Goal: Navigation & Orientation: Find specific page/section

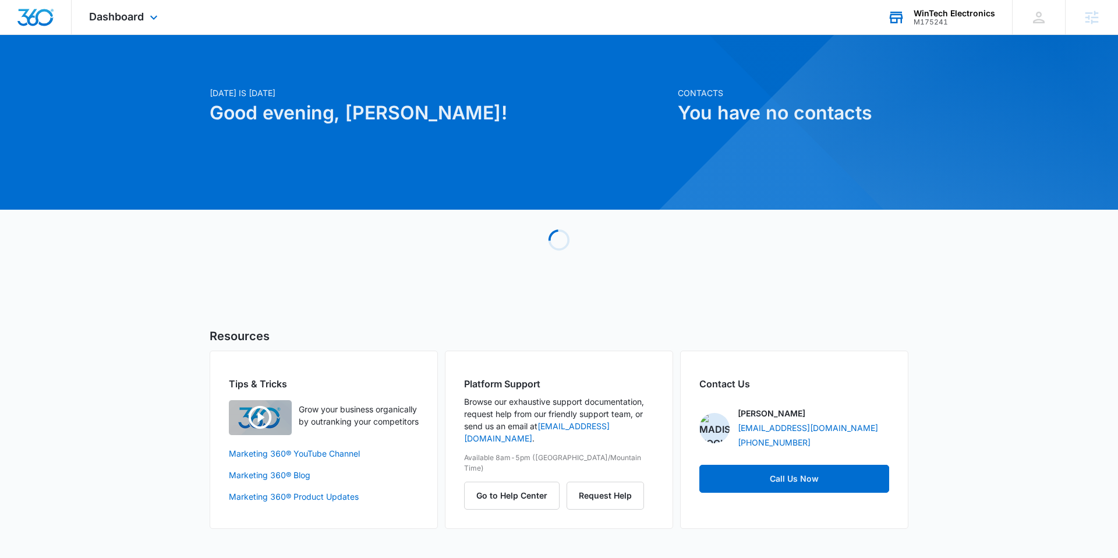
click at [935, 22] on div "M175241" at bounding box center [955, 22] width 82 height 8
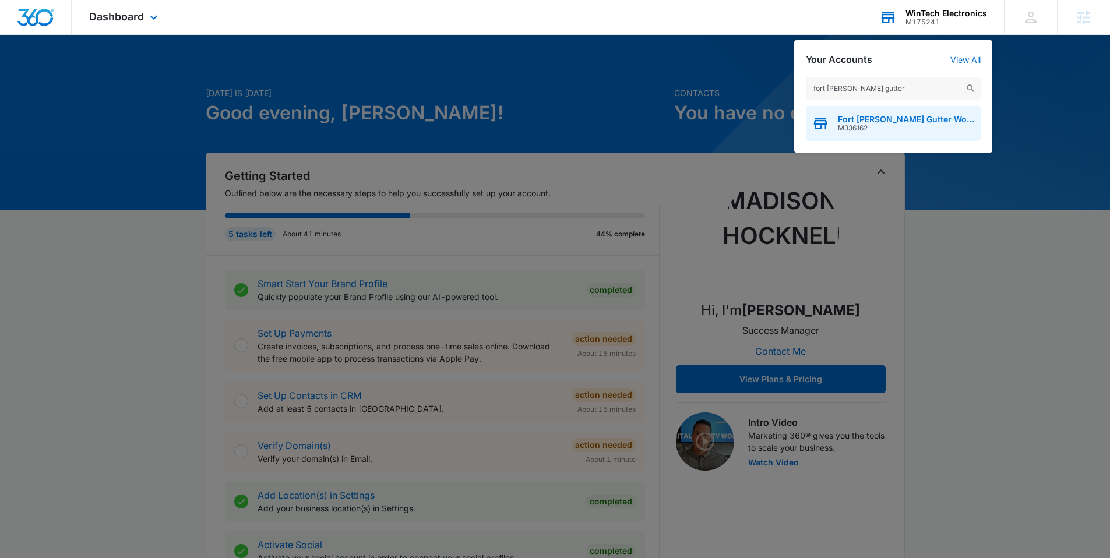
type input "fort smith gutter"
click at [857, 121] on span "Fort Smith Gutter Works, LLC" at bounding box center [906, 119] width 137 height 9
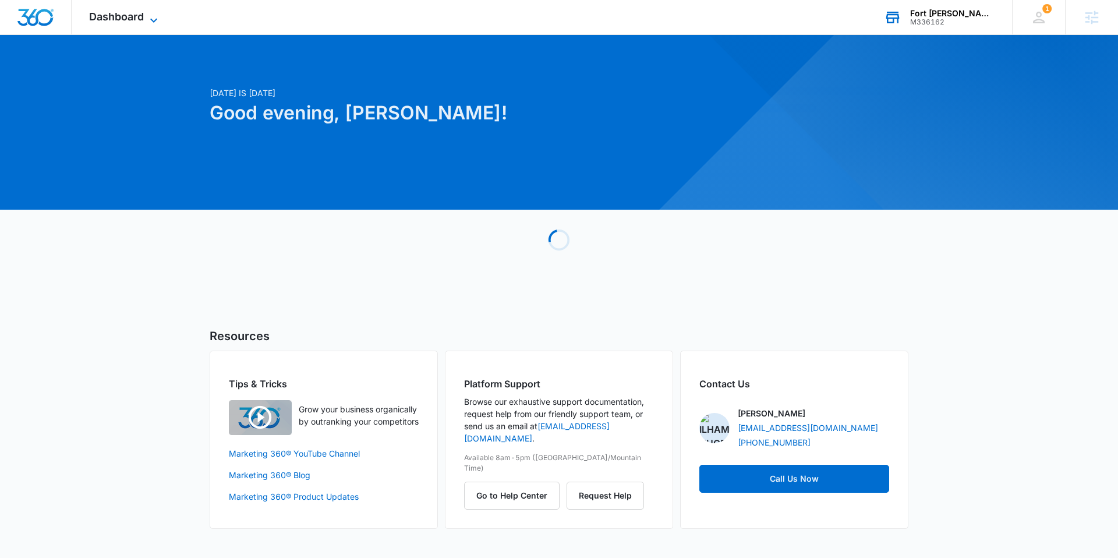
click at [154, 20] on icon at bounding box center [154, 20] width 14 height 14
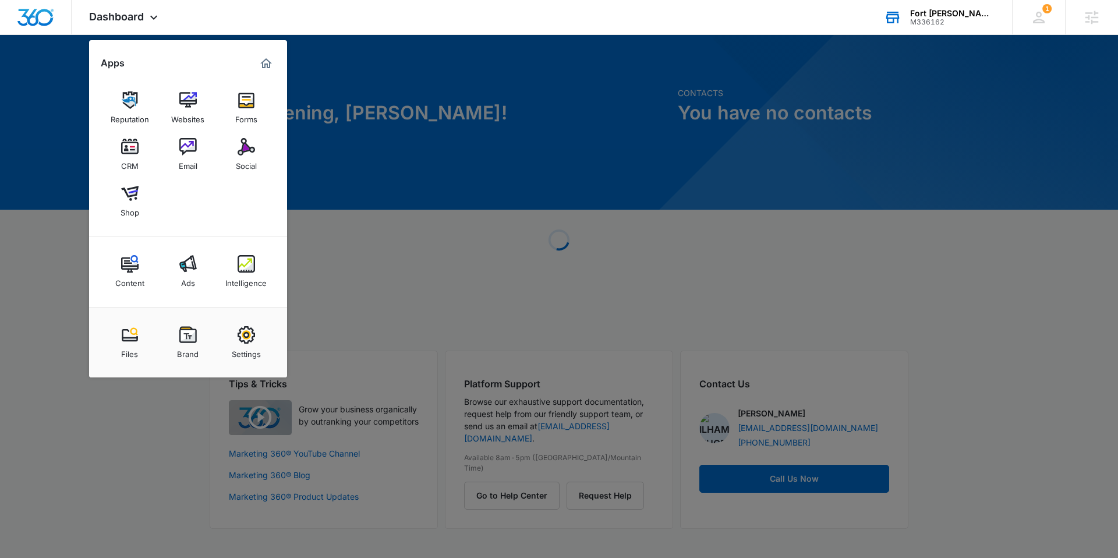
click at [416, 236] on div at bounding box center [559, 279] width 1118 height 558
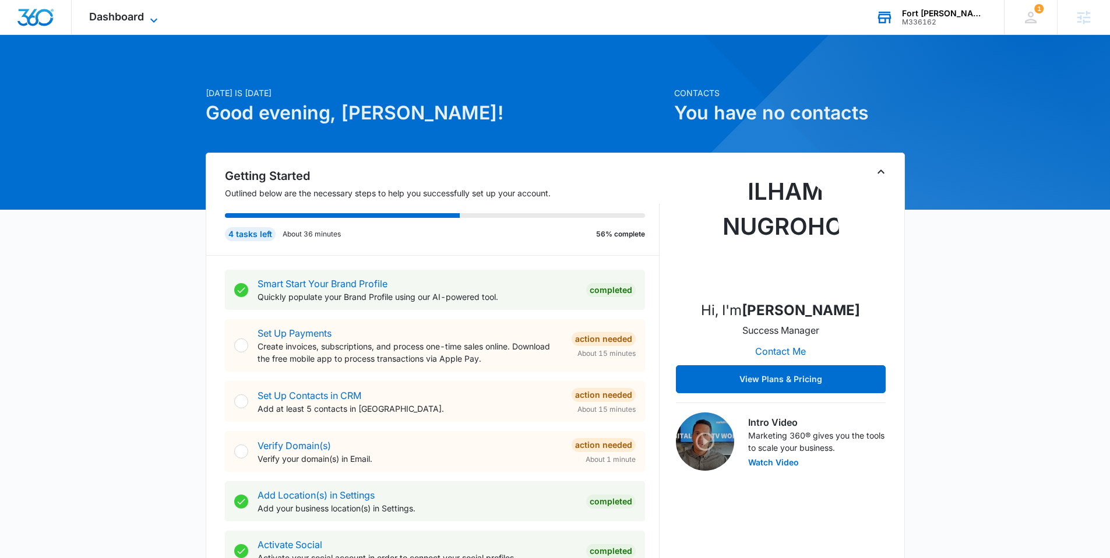
click at [153, 20] on icon at bounding box center [153, 20] width 7 height 4
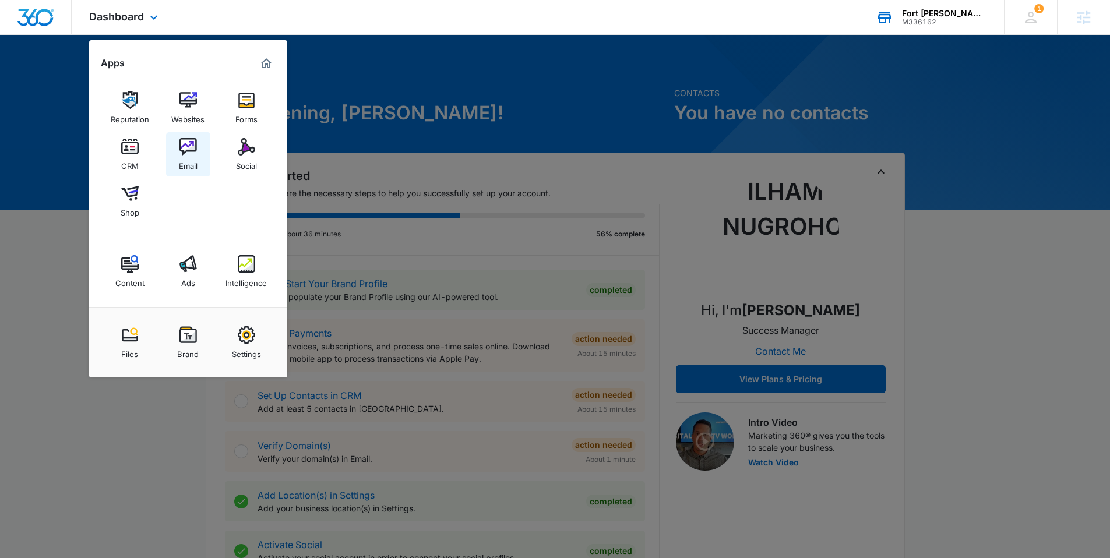
click at [181, 151] on img at bounding box center [187, 146] width 17 height 17
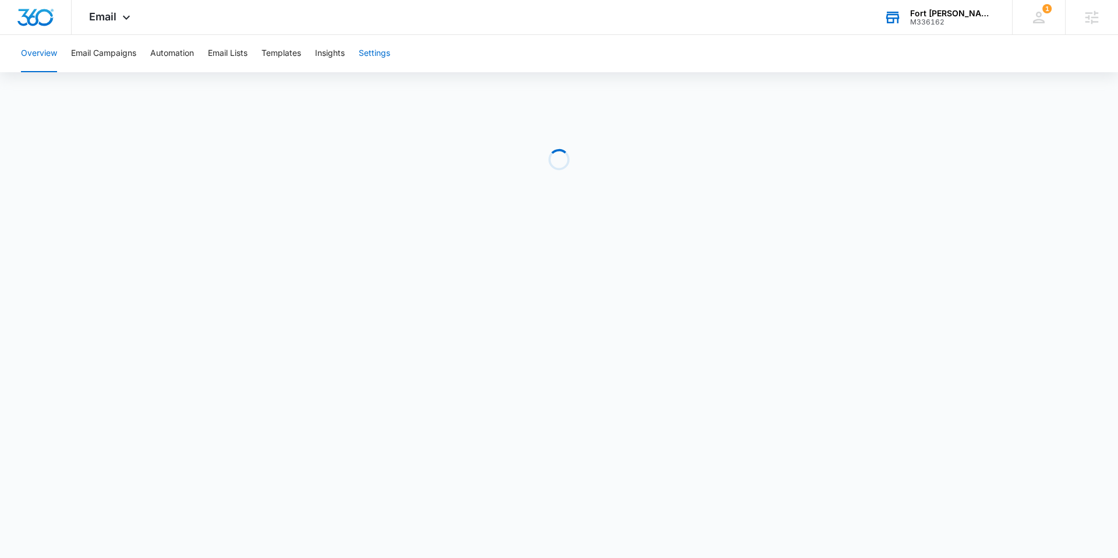
click at [379, 52] on button "Settings" at bounding box center [374, 53] width 31 height 37
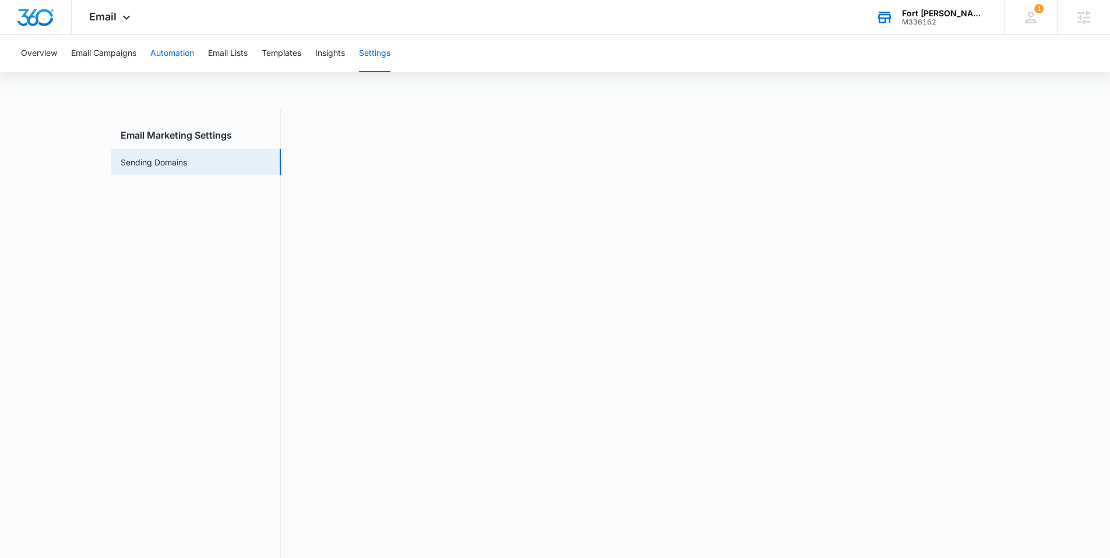
click at [172, 51] on button "Automation" at bounding box center [172, 53] width 44 height 37
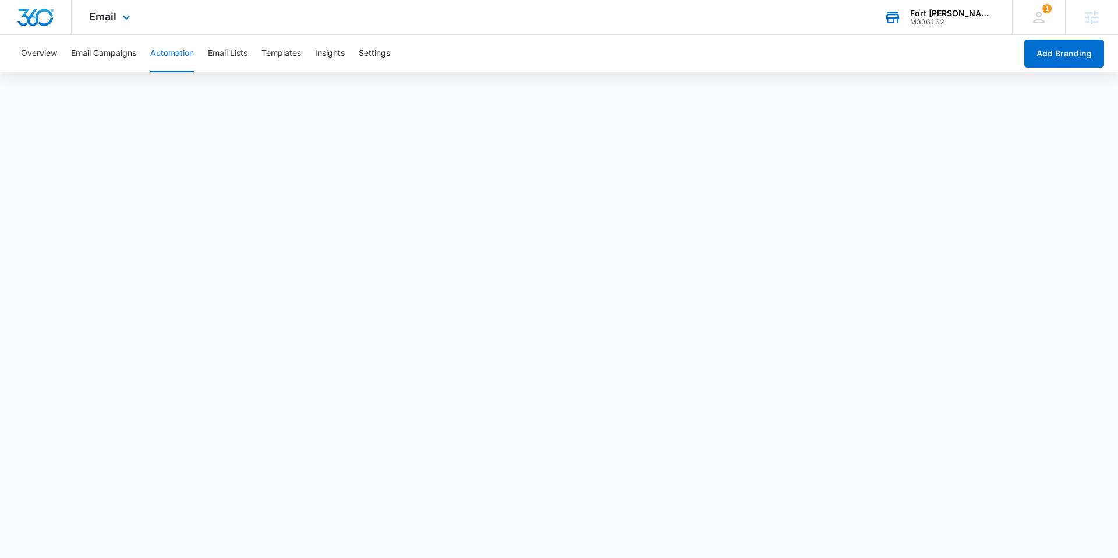
click at [38, 17] on img "Dashboard" at bounding box center [35, 17] width 37 height 17
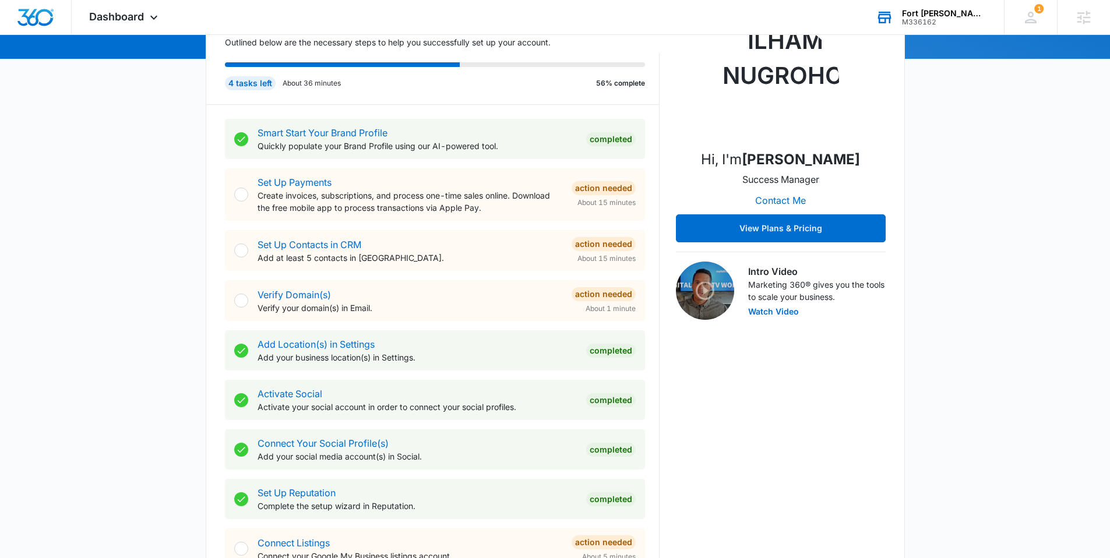
scroll to position [158, 0]
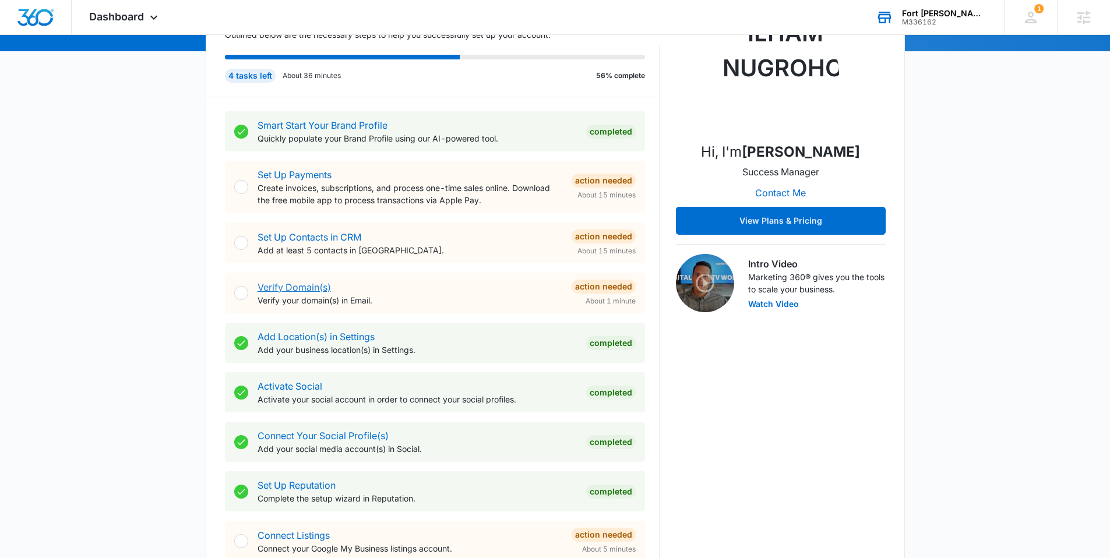
click at [289, 284] on link "Verify Domain(s)" at bounding box center [293, 287] width 73 height 12
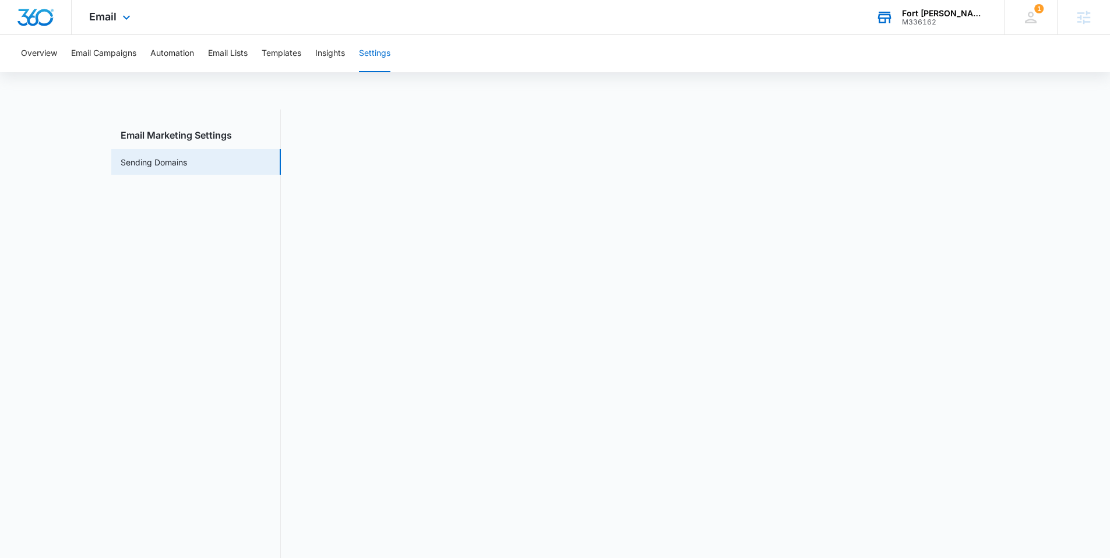
click at [37, 13] on img "Dashboard" at bounding box center [35, 17] width 37 height 17
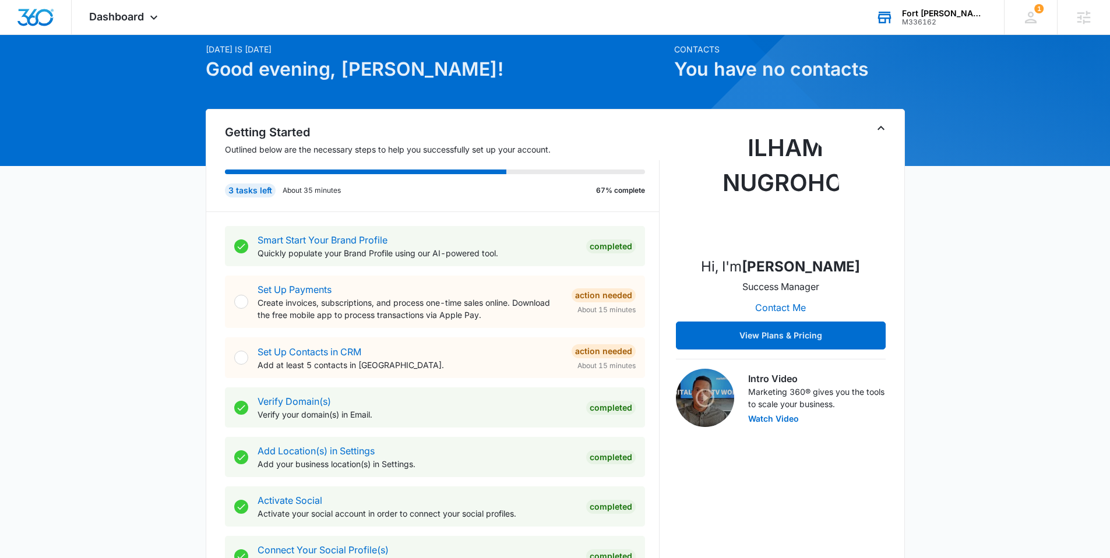
scroll to position [16, 0]
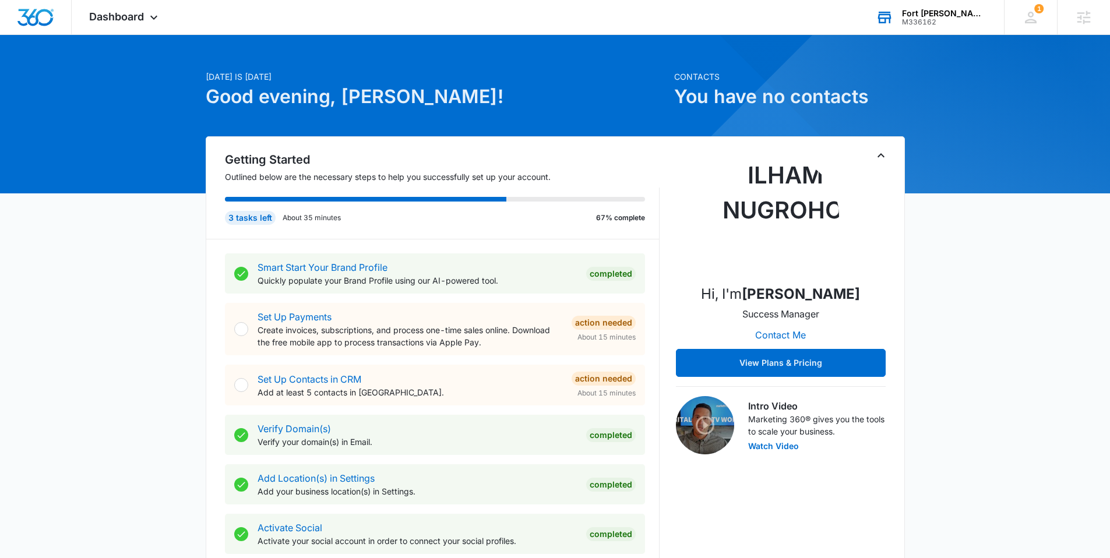
click at [919, 15] on div "Fort Smith Gutter Works, LLC" at bounding box center [944, 13] width 85 height 9
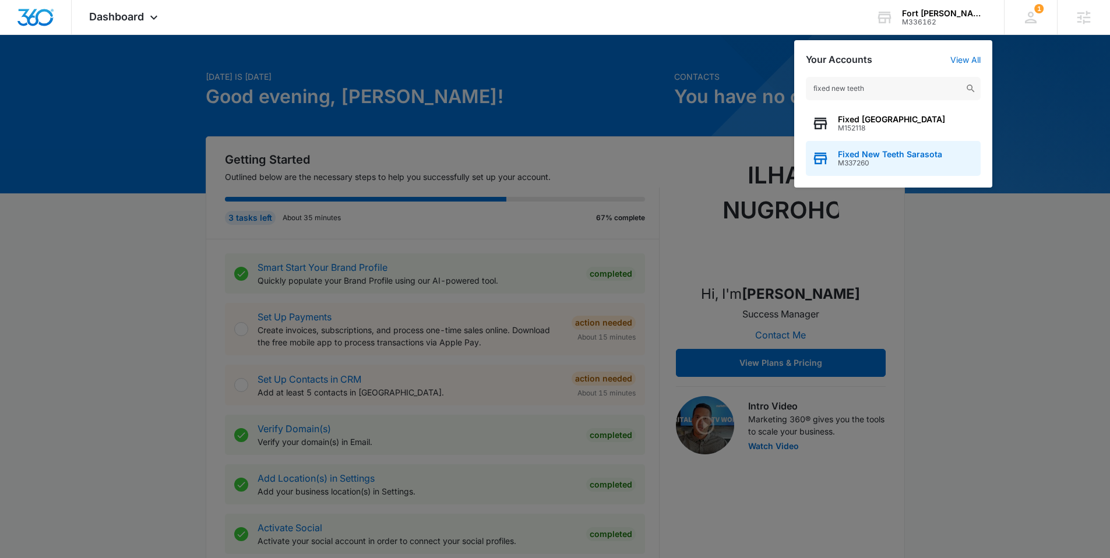
type input "fixed new teeth"
click at [889, 153] on span "Fixed New Teeth Sarasota" at bounding box center [890, 154] width 104 height 9
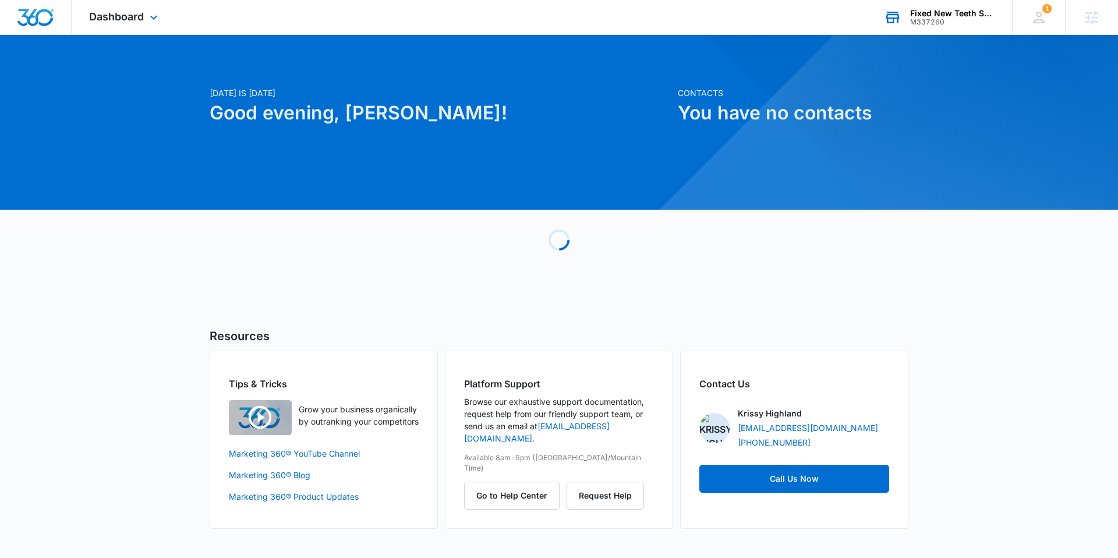
click at [948, 16] on div "Fixed New Teeth Sarasota" at bounding box center [952, 13] width 85 height 9
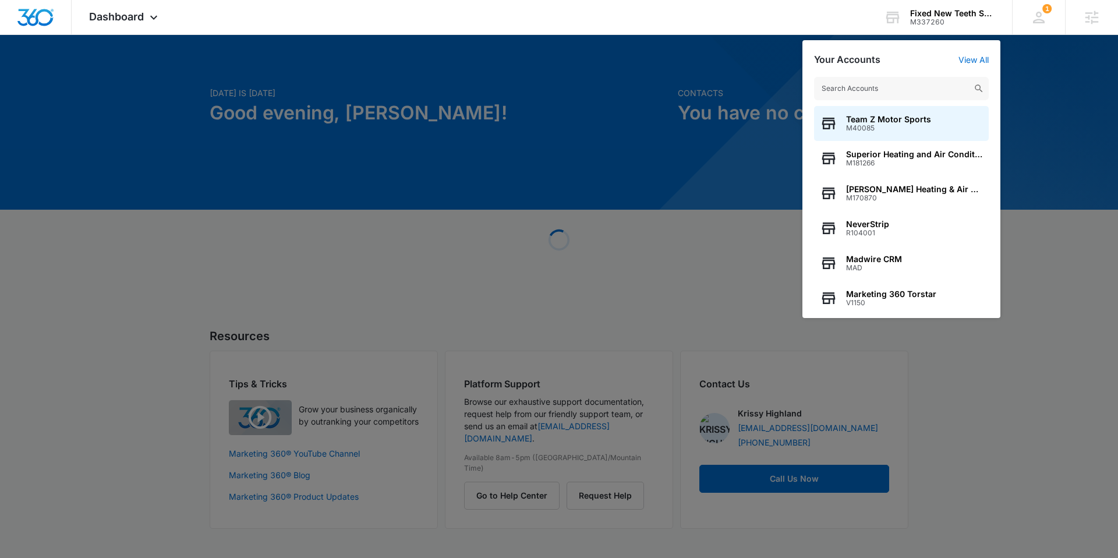
click at [857, 83] on input "text" at bounding box center [901, 88] width 175 height 23
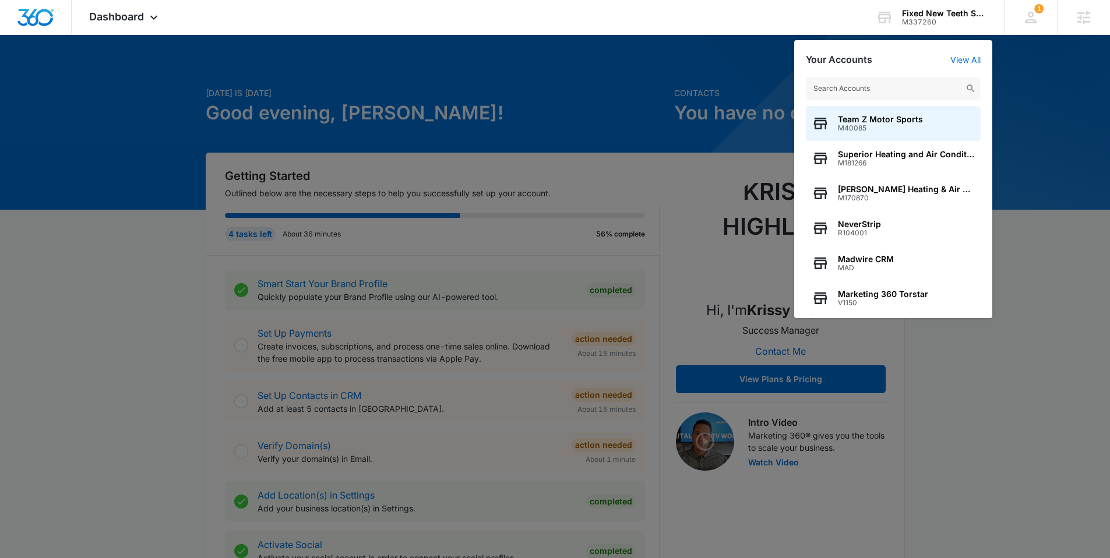
click at [501, 97] on div at bounding box center [555, 279] width 1110 height 558
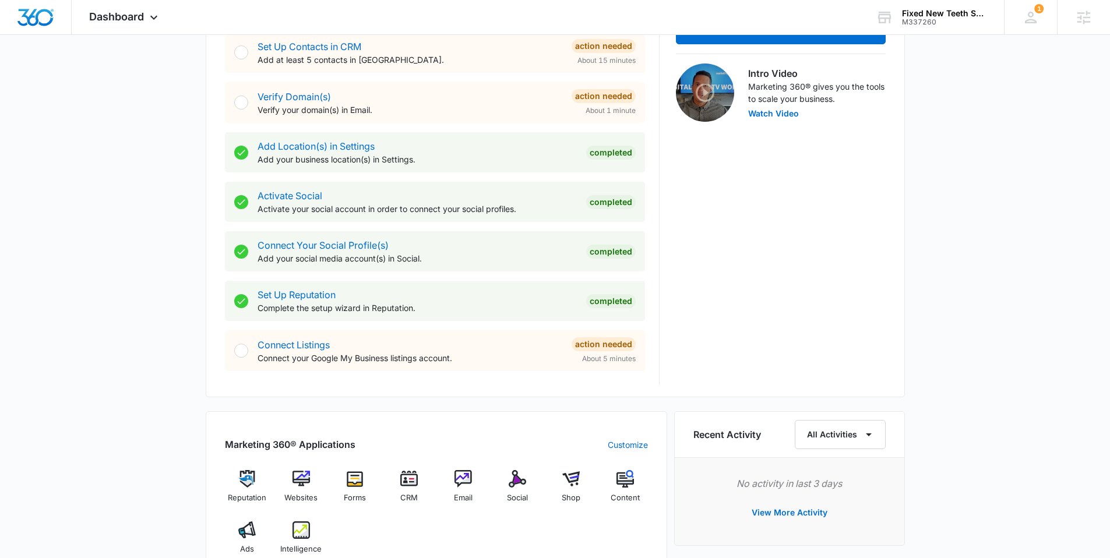
scroll to position [349, 0]
click at [310, 479] on div "Websites" at bounding box center [300, 490] width 45 height 42
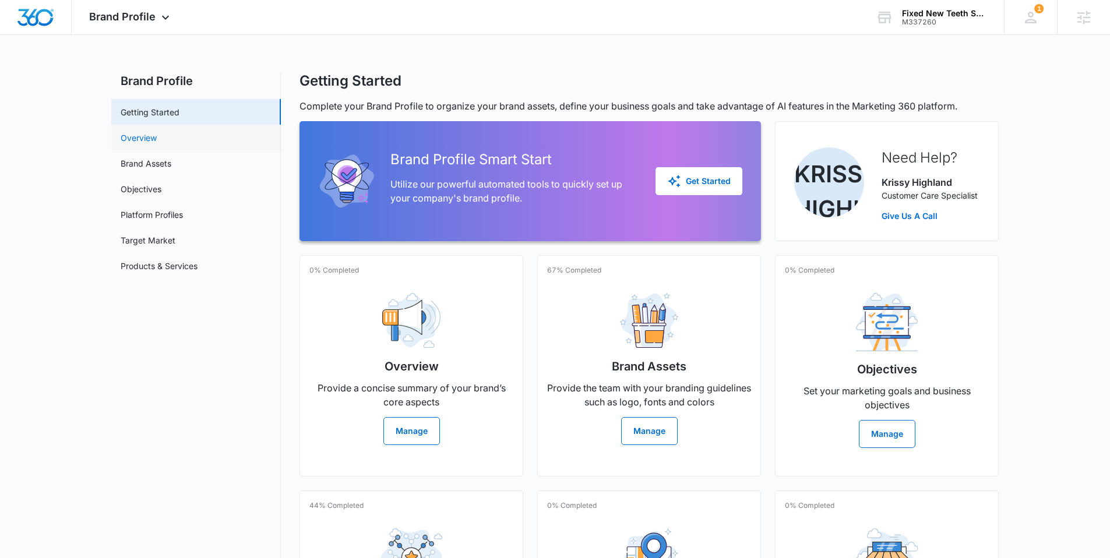
click at [143, 136] on link "Overview" at bounding box center [139, 138] width 36 height 12
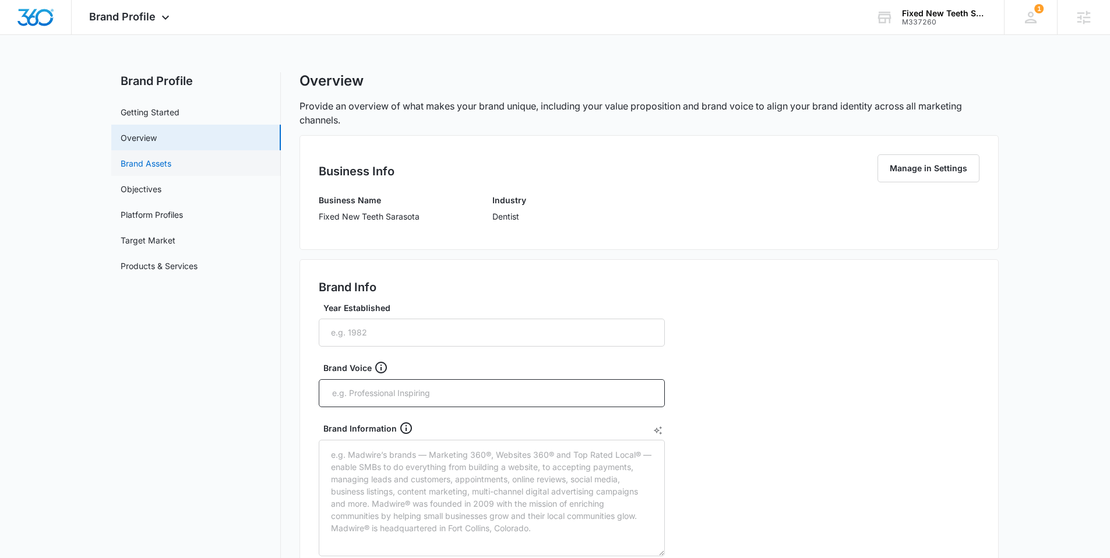
click at [171, 164] on link "Brand Assets" at bounding box center [146, 163] width 51 height 12
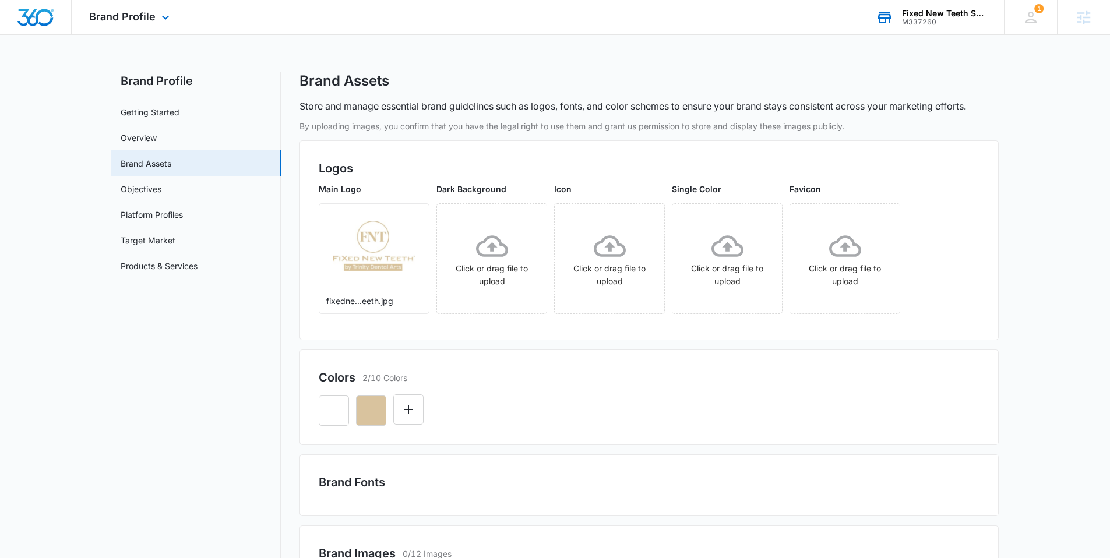
click at [893, 19] on div "Fixed New Teeth Sarasota M337260 Your Accounts View All" at bounding box center [931, 17] width 146 height 34
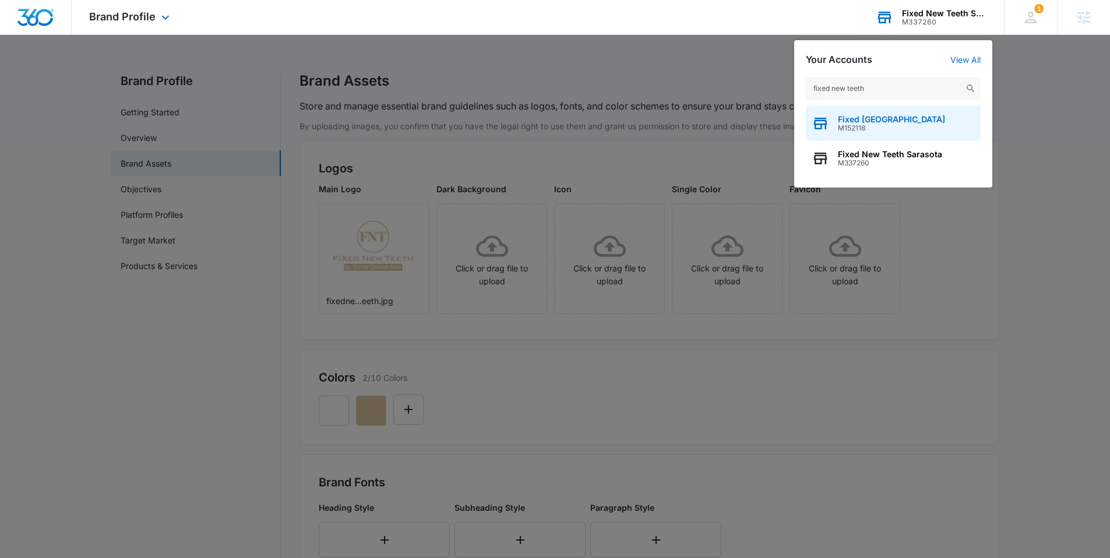
type input "fixed new teeth"
click at [894, 118] on span "Fixed New Teeth Sun City" at bounding box center [891, 119] width 107 height 9
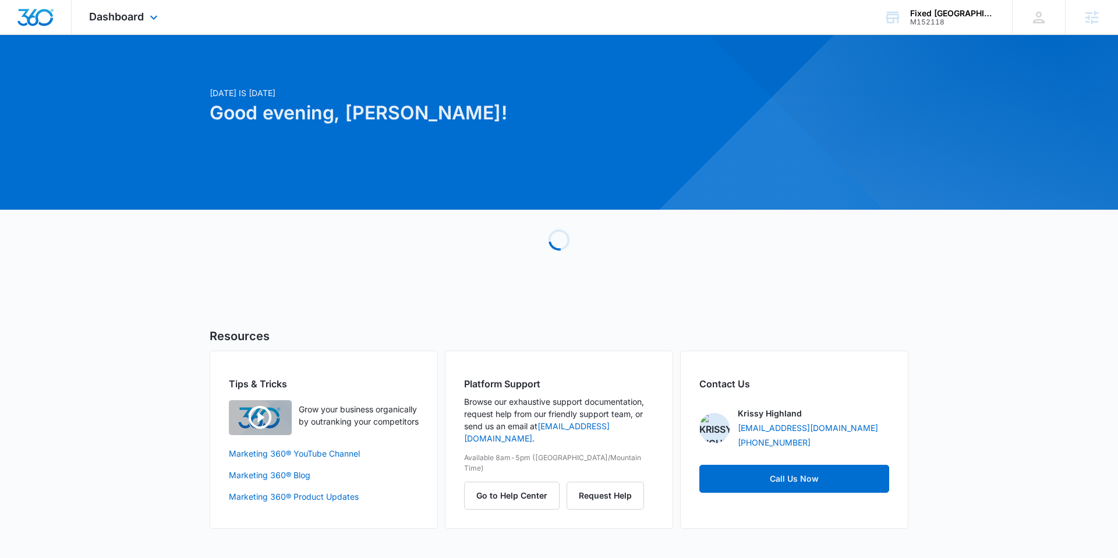
click at [144, 16] on div "Dashboard Apps Reputation Websites Forms CRM Email Social Content Ads Intellige…" at bounding box center [125, 17] width 107 height 34
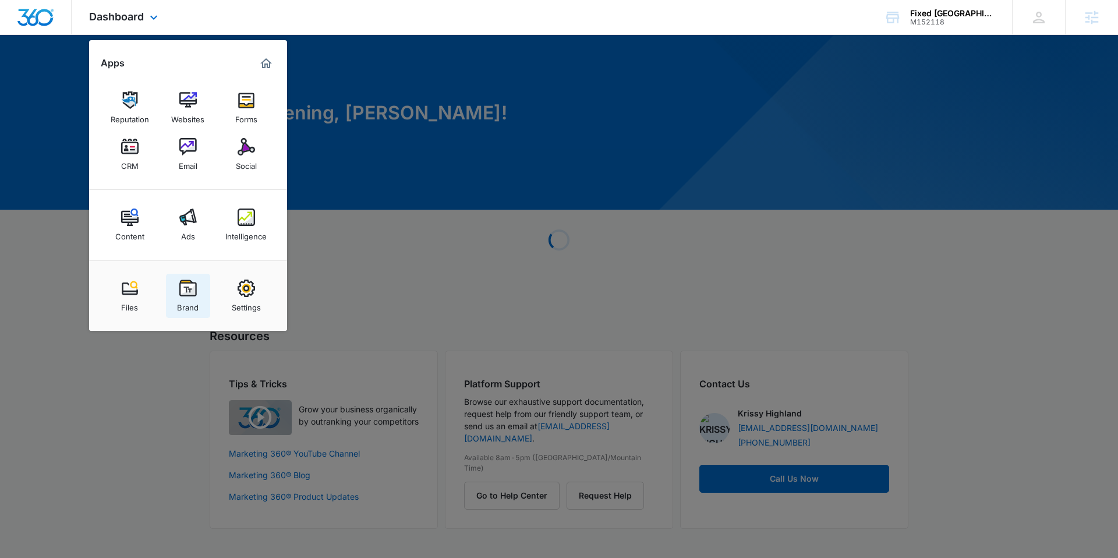
click at [195, 277] on link "Brand" at bounding box center [188, 296] width 44 height 44
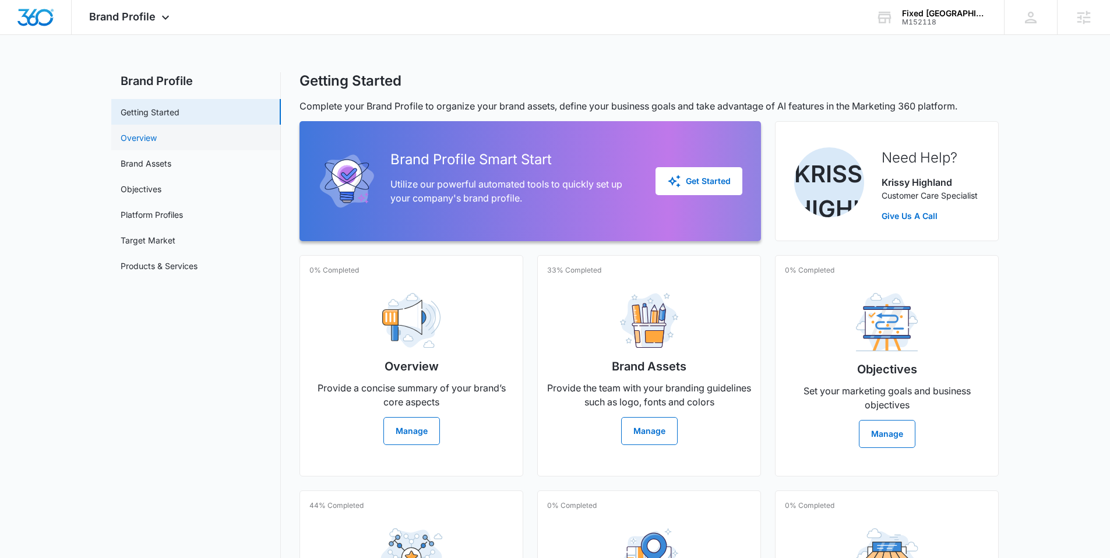
click at [157, 139] on link "Overview" at bounding box center [139, 138] width 36 height 12
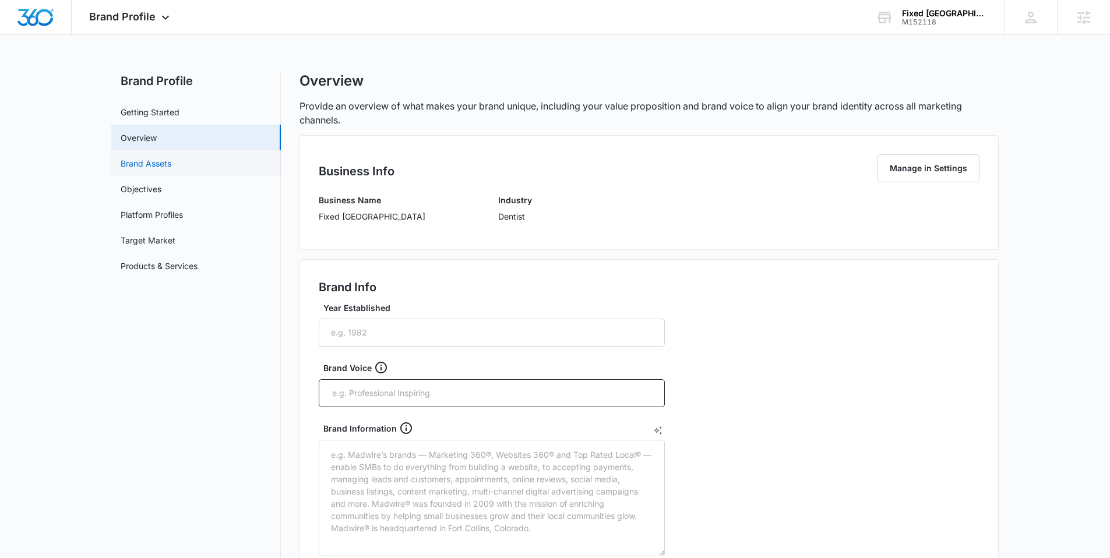
click at [171, 157] on link "Brand Assets" at bounding box center [146, 163] width 51 height 12
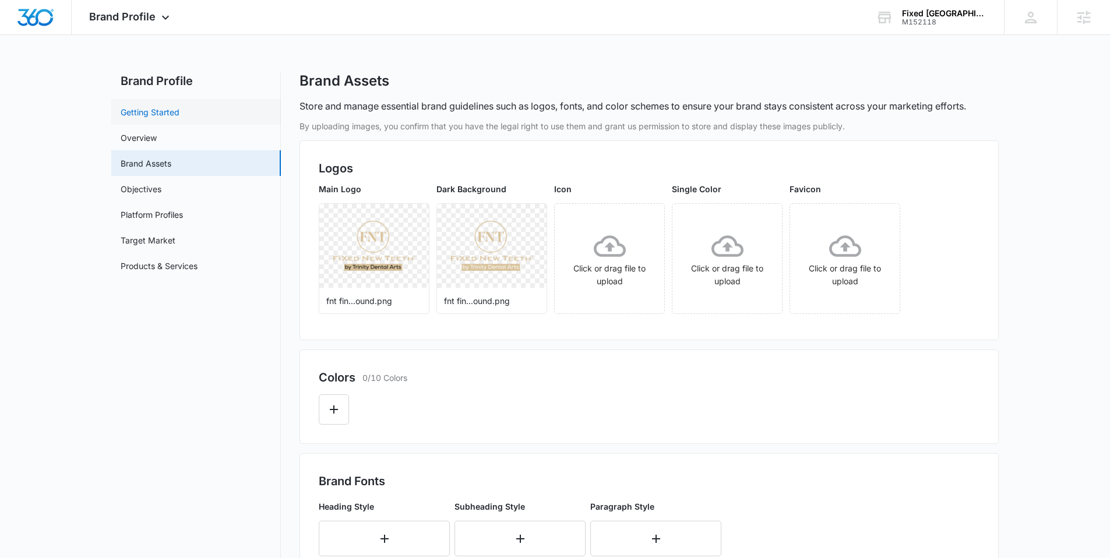
click at [171, 109] on link "Getting Started" at bounding box center [150, 112] width 59 height 12
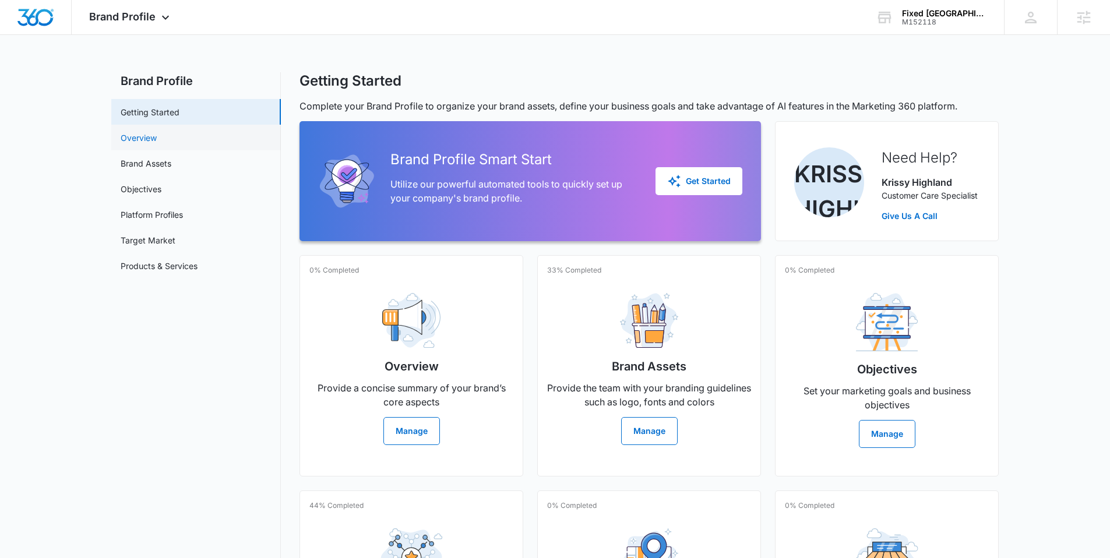
click at [157, 143] on link "Overview" at bounding box center [139, 138] width 36 height 12
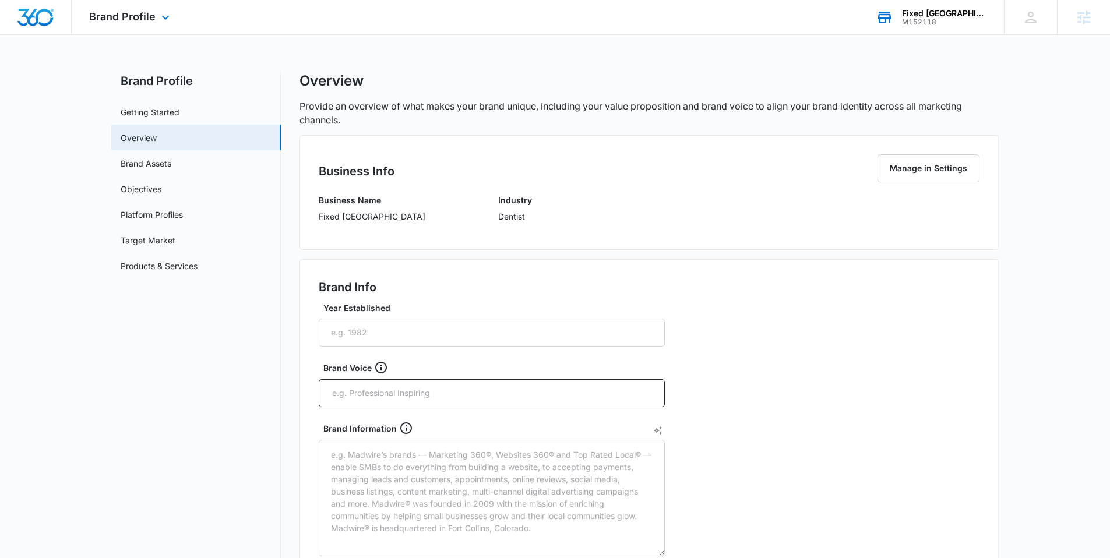
click at [943, 14] on div "Fixed New Teeth Sun City" at bounding box center [944, 13] width 85 height 9
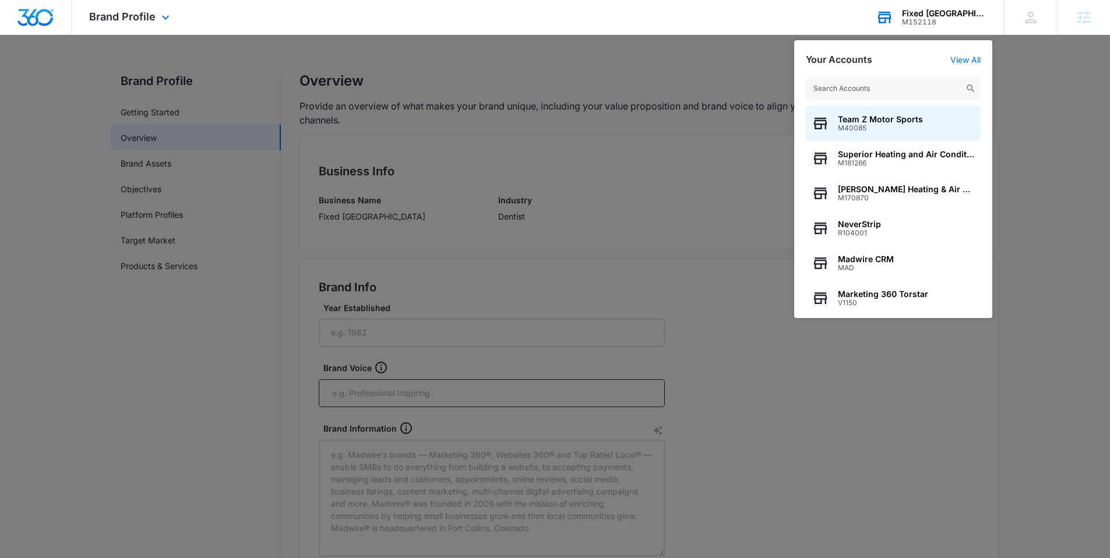
click at [860, 93] on input "text" at bounding box center [893, 88] width 175 height 23
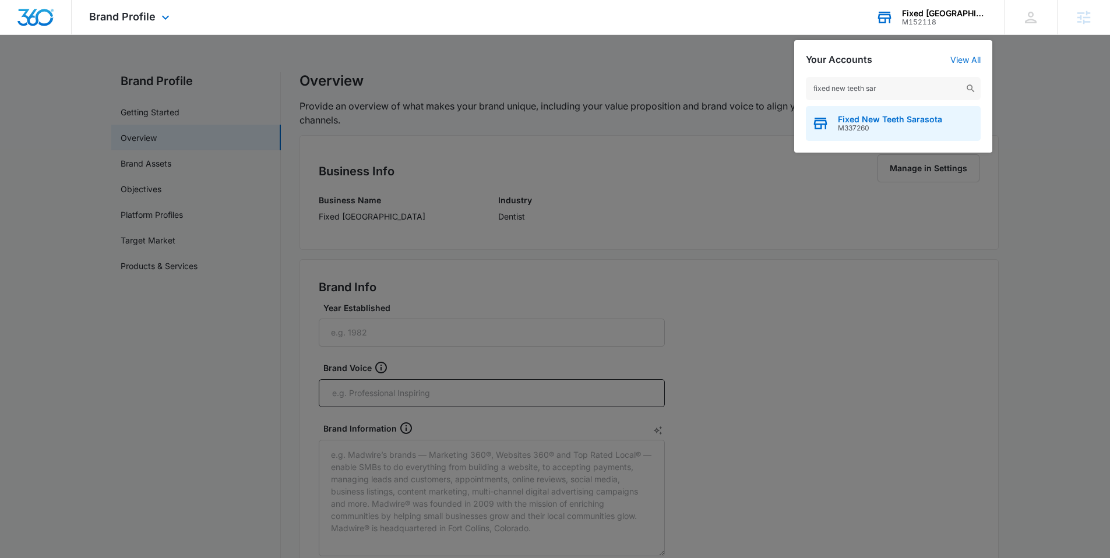
type input "fixed new teeth sar"
click at [871, 117] on span "Fixed New Teeth Sarasota" at bounding box center [890, 119] width 104 height 9
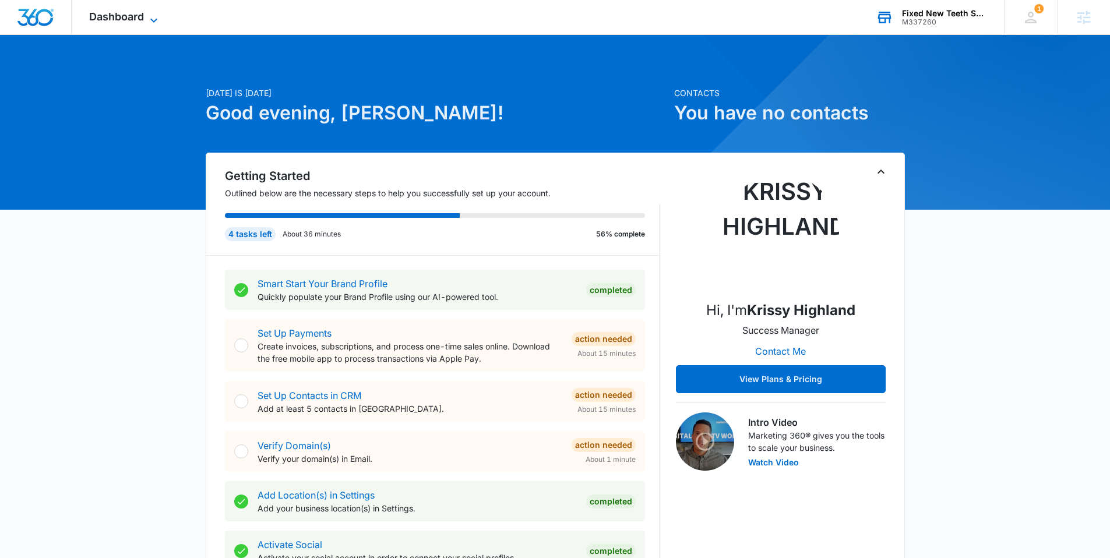
click at [147, 19] on icon at bounding box center [154, 20] width 14 height 14
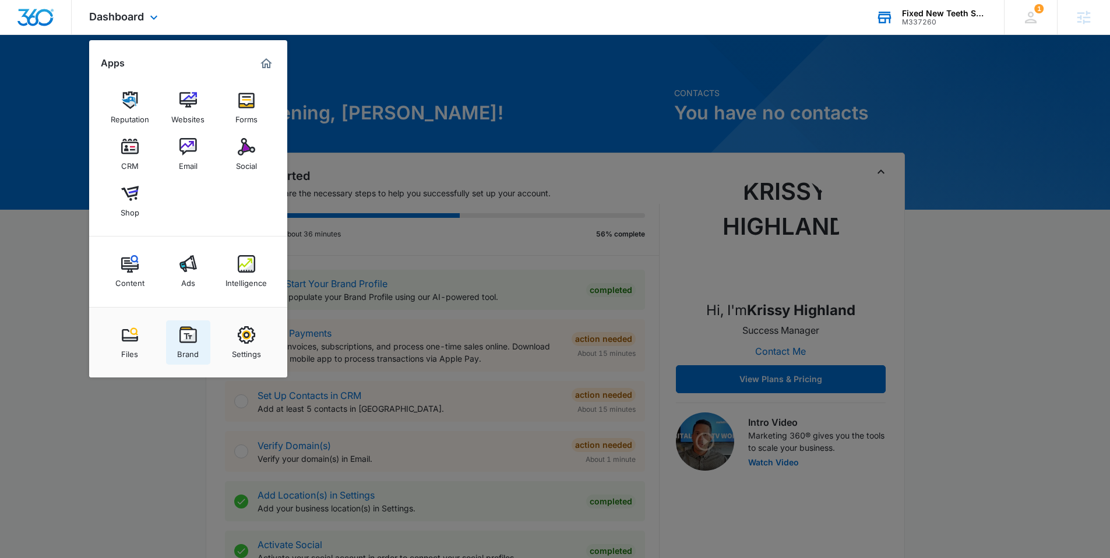
click at [180, 347] on div "Brand" at bounding box center [188, 351] width 22 height 15
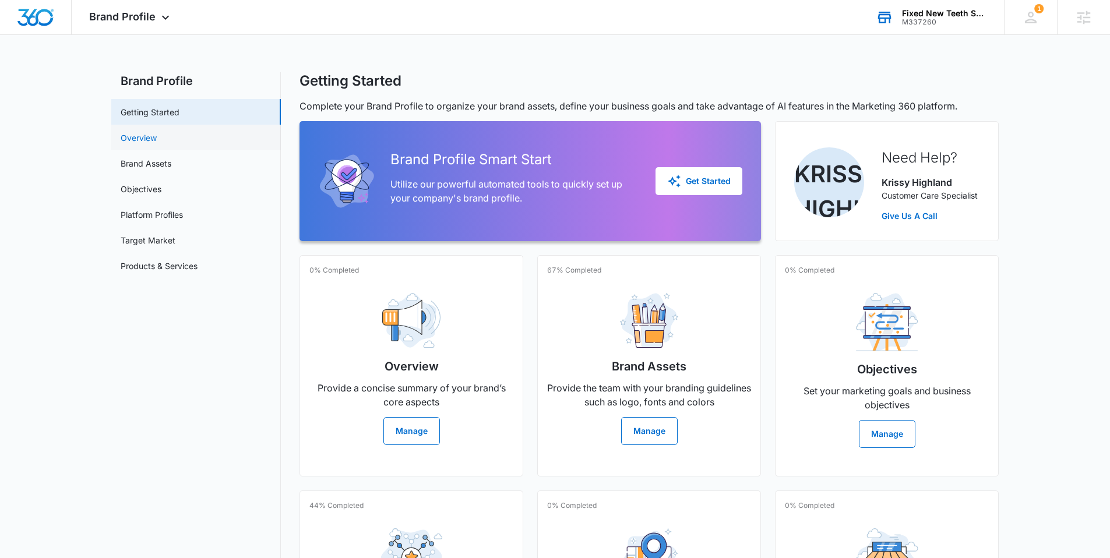
click at [157, 137] on link "Overview" at bounding box center [139, 138] width 36 height 12
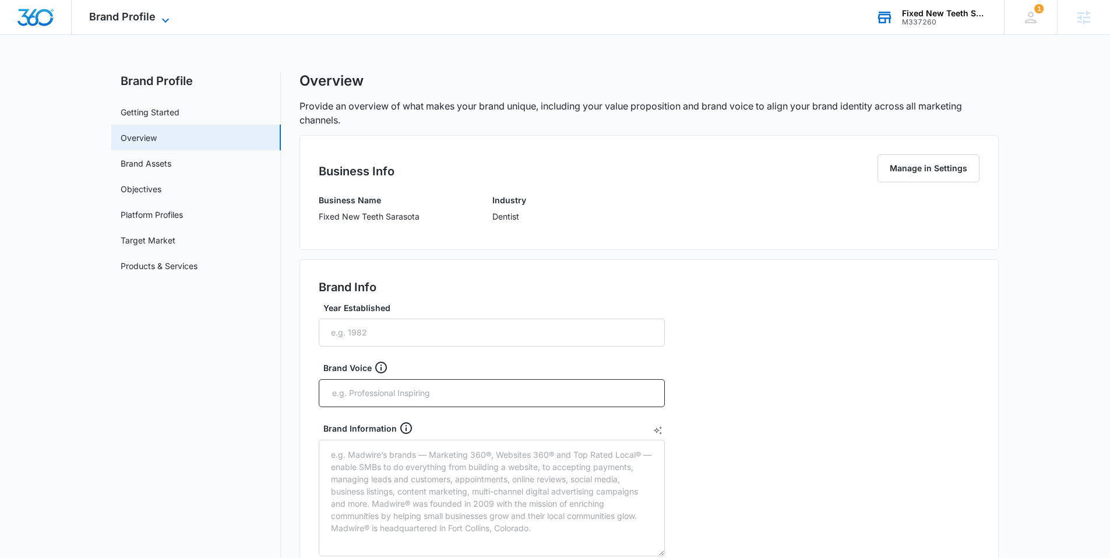
click at [163, 11] on div "Brand Profile Apps Reputation Websites Forms CRM Email Social Shop Content Ads …" at bounding box center [131, 17] width 118 height 34
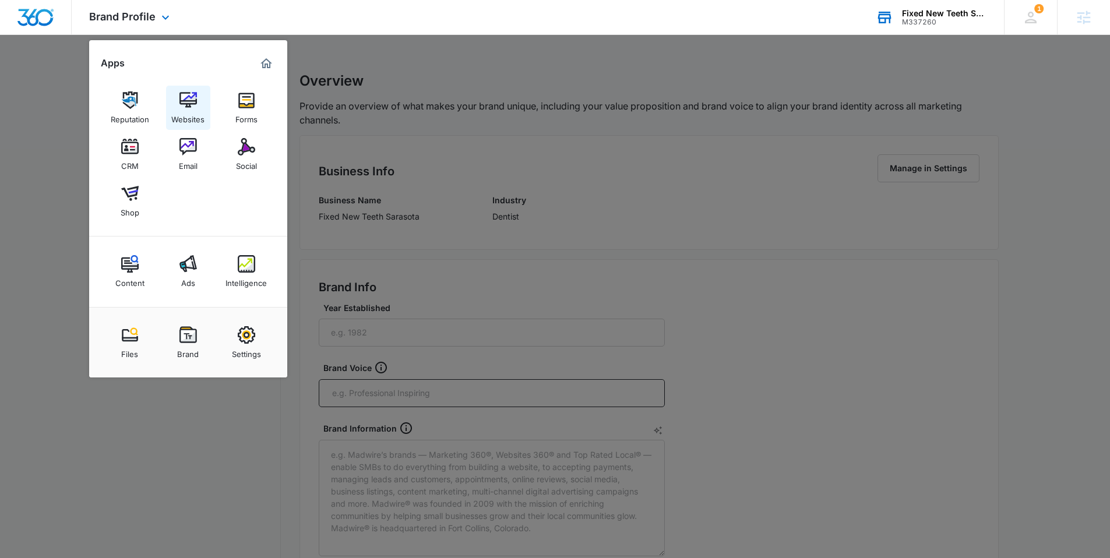
click at [185, 95] on img at bounding box center [187, 99] width 17 height 17
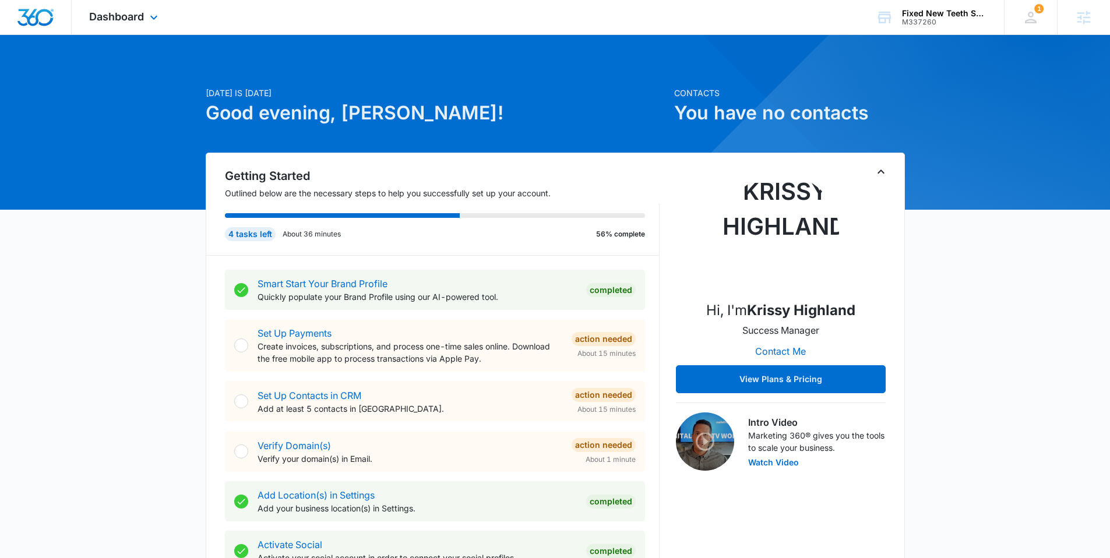
click at [38, 13] on img "Dashboard" at bounding box center [35, 17] width 37 height 17
click at [30, 20] on img "Dashboard" at bounding box center [35, 17] width 37 height 17
click at [872, 11] on div "Fixed New Teeth Sarasota M337260 Your Accounts View All" at bounding box center [931, 17] width 146 height 34
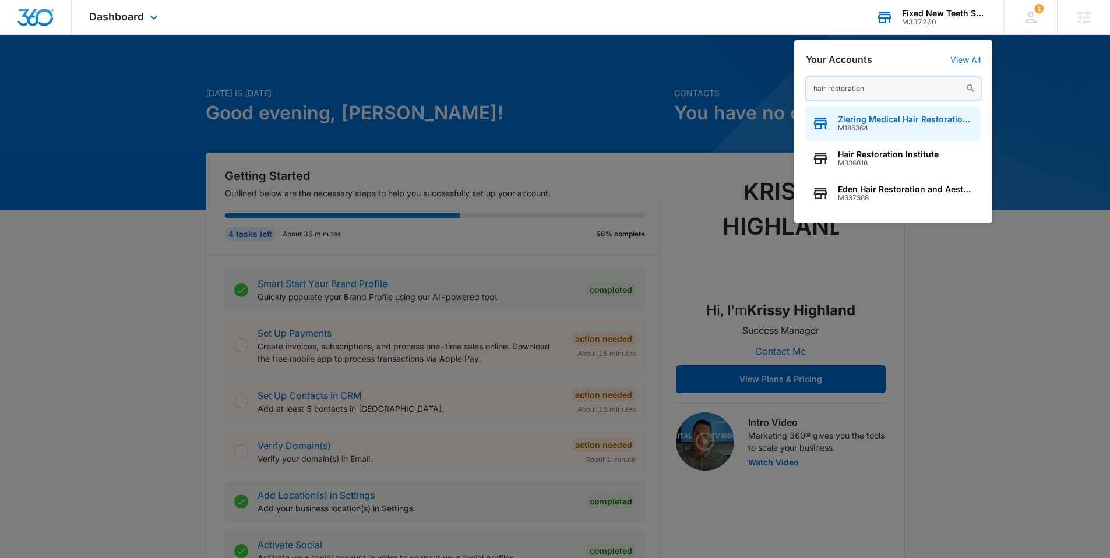
type input "hair restoration"
click at [847, 115] on span "Ziering Medical Hair Restoration Beverly Hills" at bounding box center [906, 119] width 137 height 9
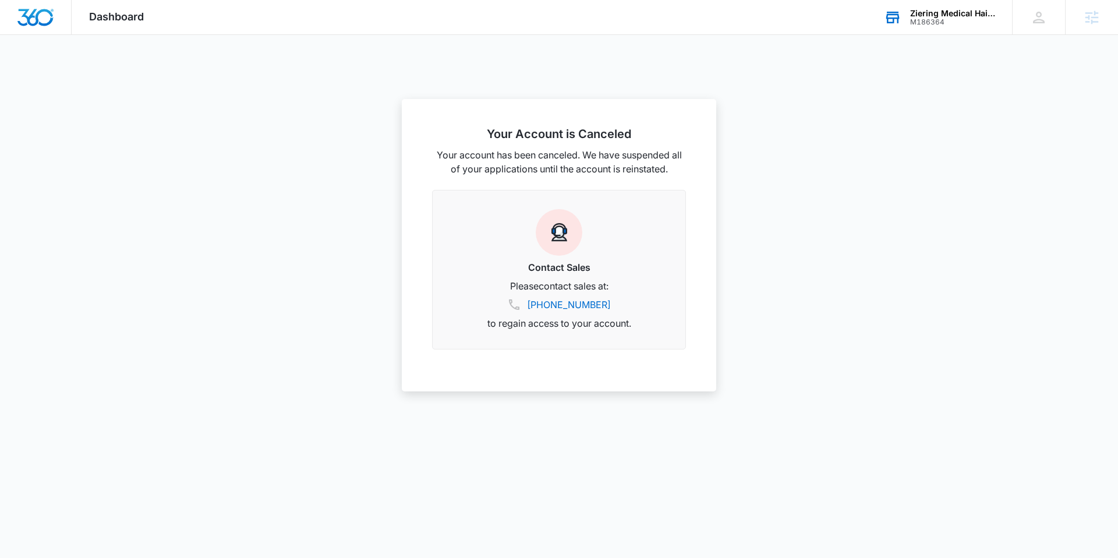
click at [951, 15] on div "Ziering Medical Hair Restoration Beverly Hills" at bounding box center [952, 13] width 85 height 9
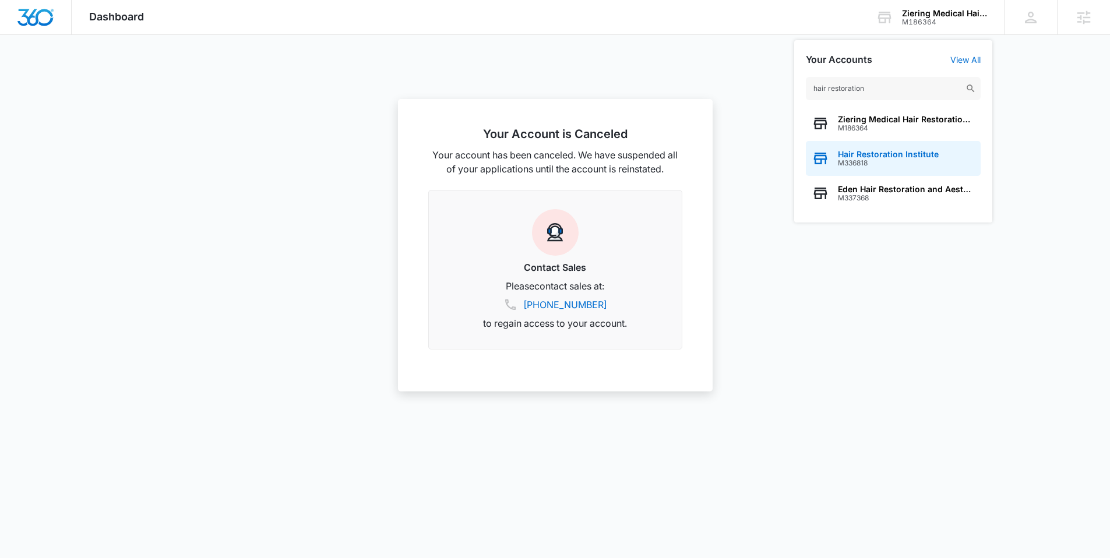
type input "hair restoration"
click at [878, 159] on span "M336818" at bounding box center [888, 163] width 101 height 8
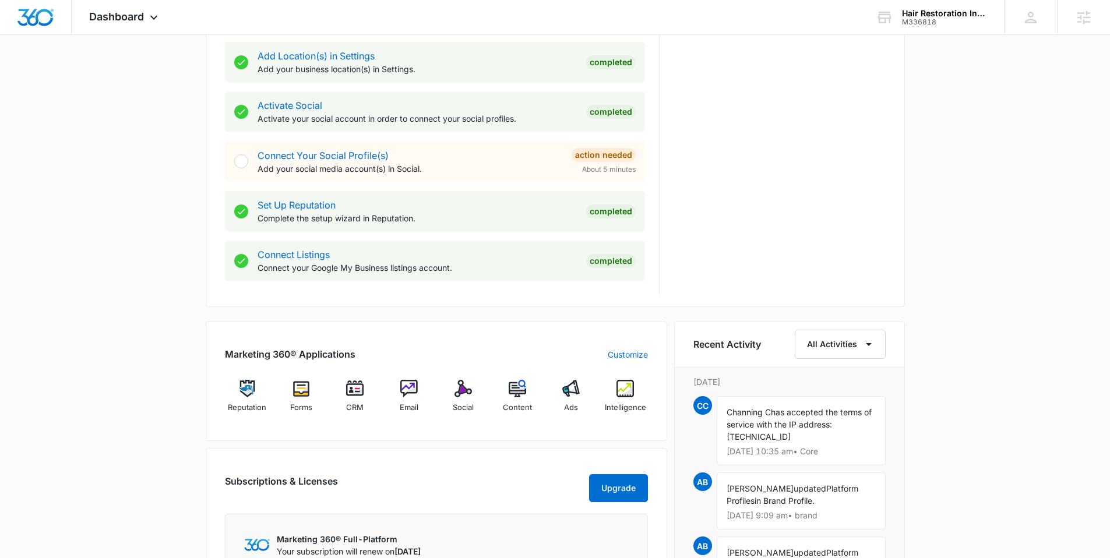
scroll to position [140, 0]
